Goal: Task Accomplishment & Management: Complete application form

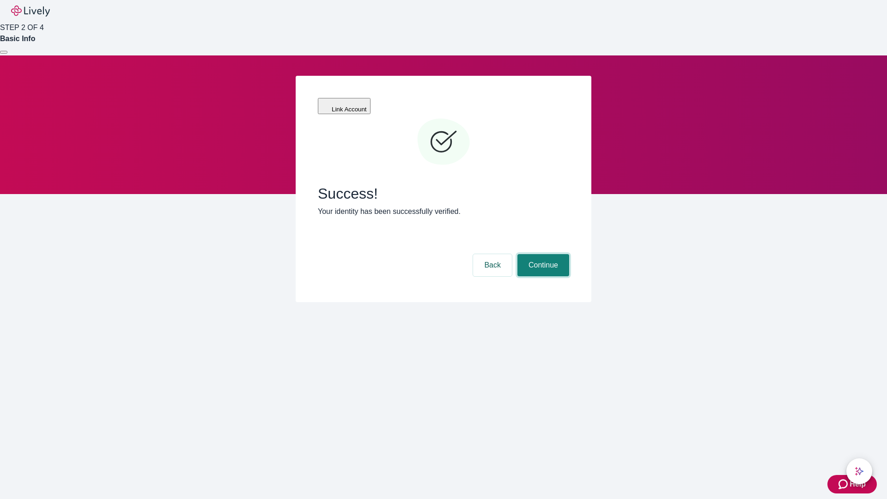
click at [542, 254] on button "Continue" at bounding box center [544, 265] width 52 height 22
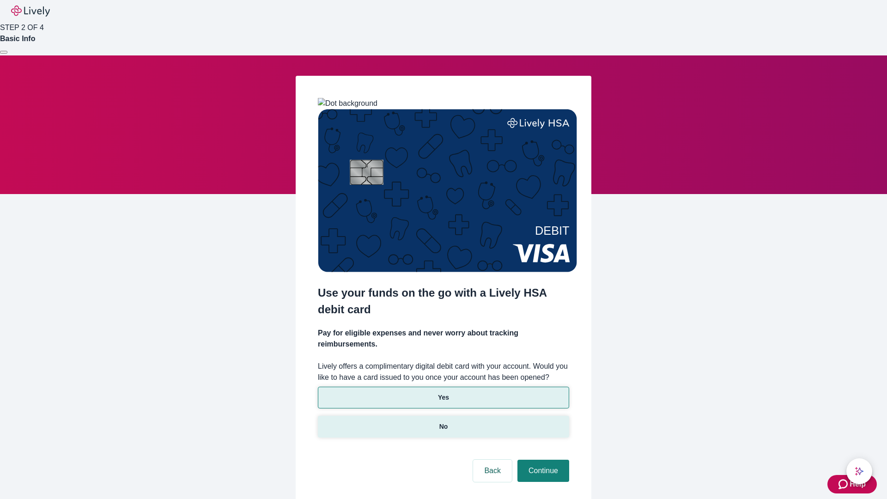
click at [443, 422] on p "No" at bounding box center [443, 427] width 9 height 10
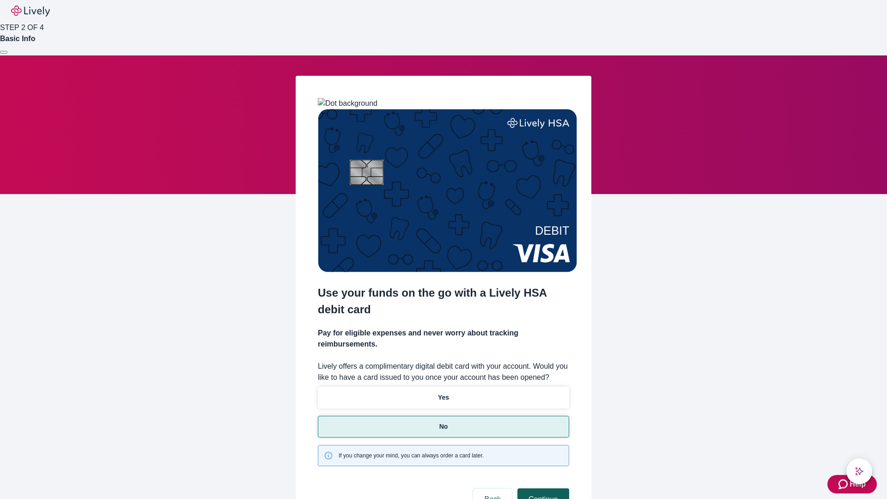
click at [542, 488] on button "Continue" at bounding box center [544, 499] width 52 height 22
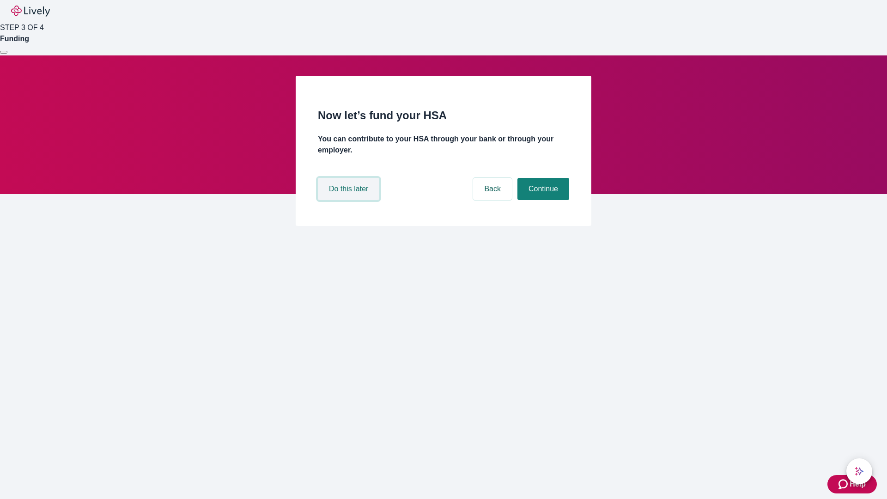
click at [350, 200] on button "Do this later" at bounding box center [348, 189] width 61 height 22
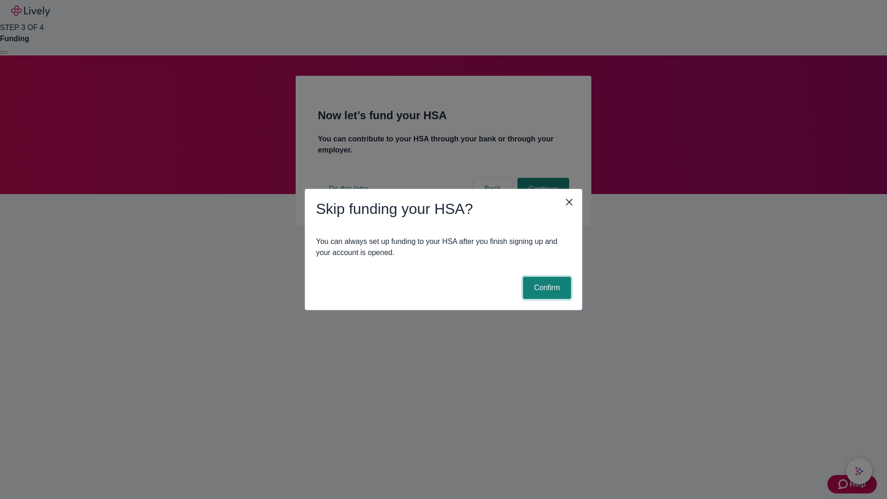
click at [546, 288] on button "Confirm" at bounding box center [547, 288] width 48 height 22
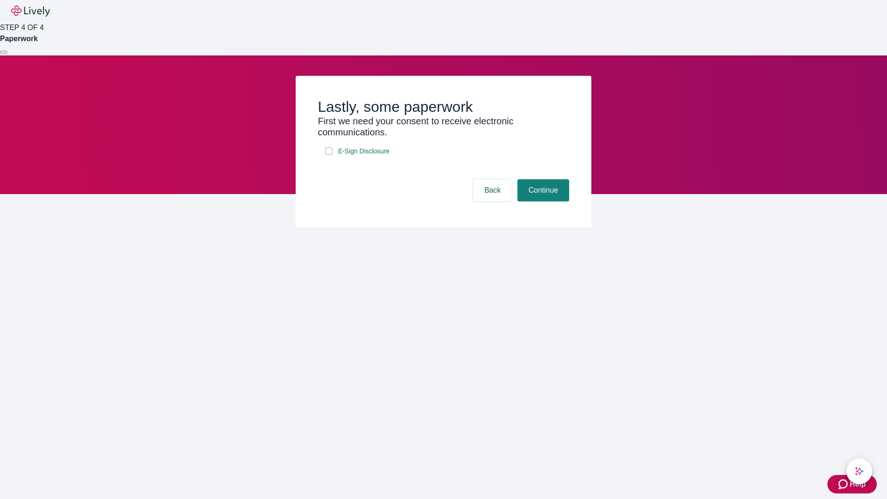
click at [329, 155] on input "E-Sign Disclosure" at bounding box center [328, 150] width 7 height 7
checkbox input "true"
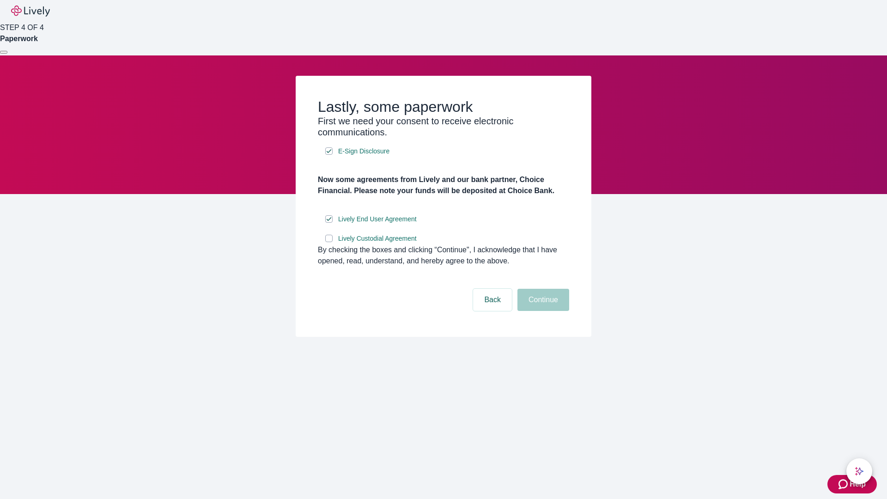
click at [329, 242] on input "Lively Custodial Agreement" at bounding box center [328, 238] width 7 height 7
checkbox input "true"
click at [542, 311] on button "Continue" at bounding box center [544, 300] width 52 height 22
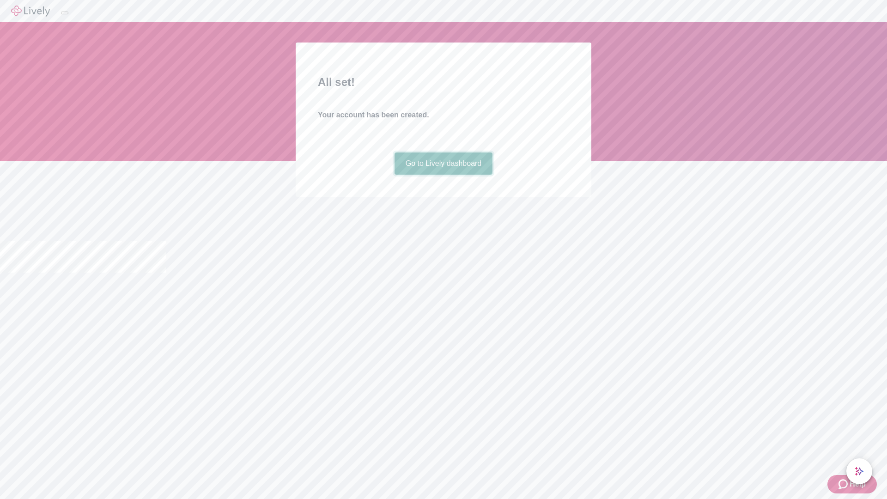
click at [443, 175] on link "Go to Lively dashboard" at bounding box center [444, 163] width 98 height 22
